Goal: Transaction & Acquisition: Purchase product/service

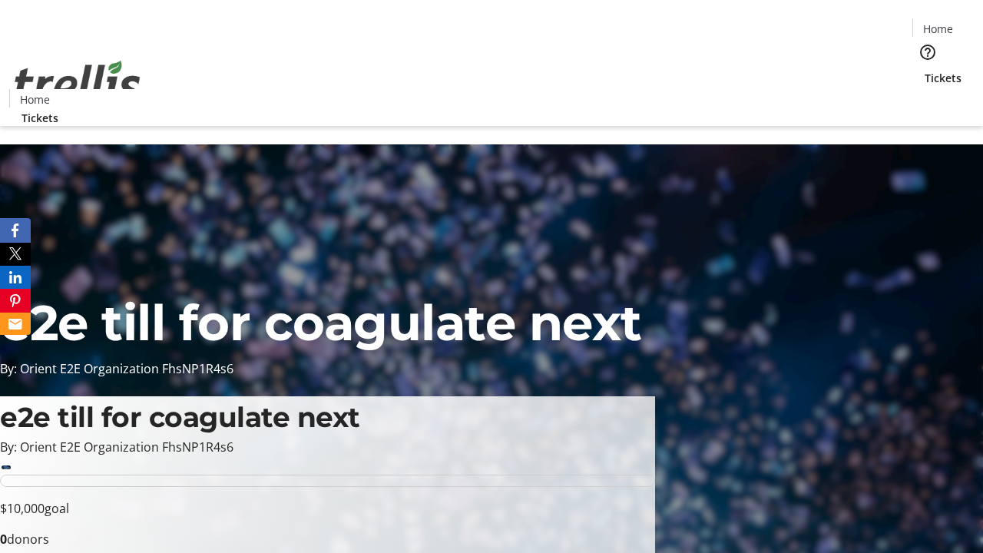
click at [924, 70] on span "Tickets" at bounding box center [942, 78] width 37 height 16
